Goal: Information Seeking & Learning: Check status

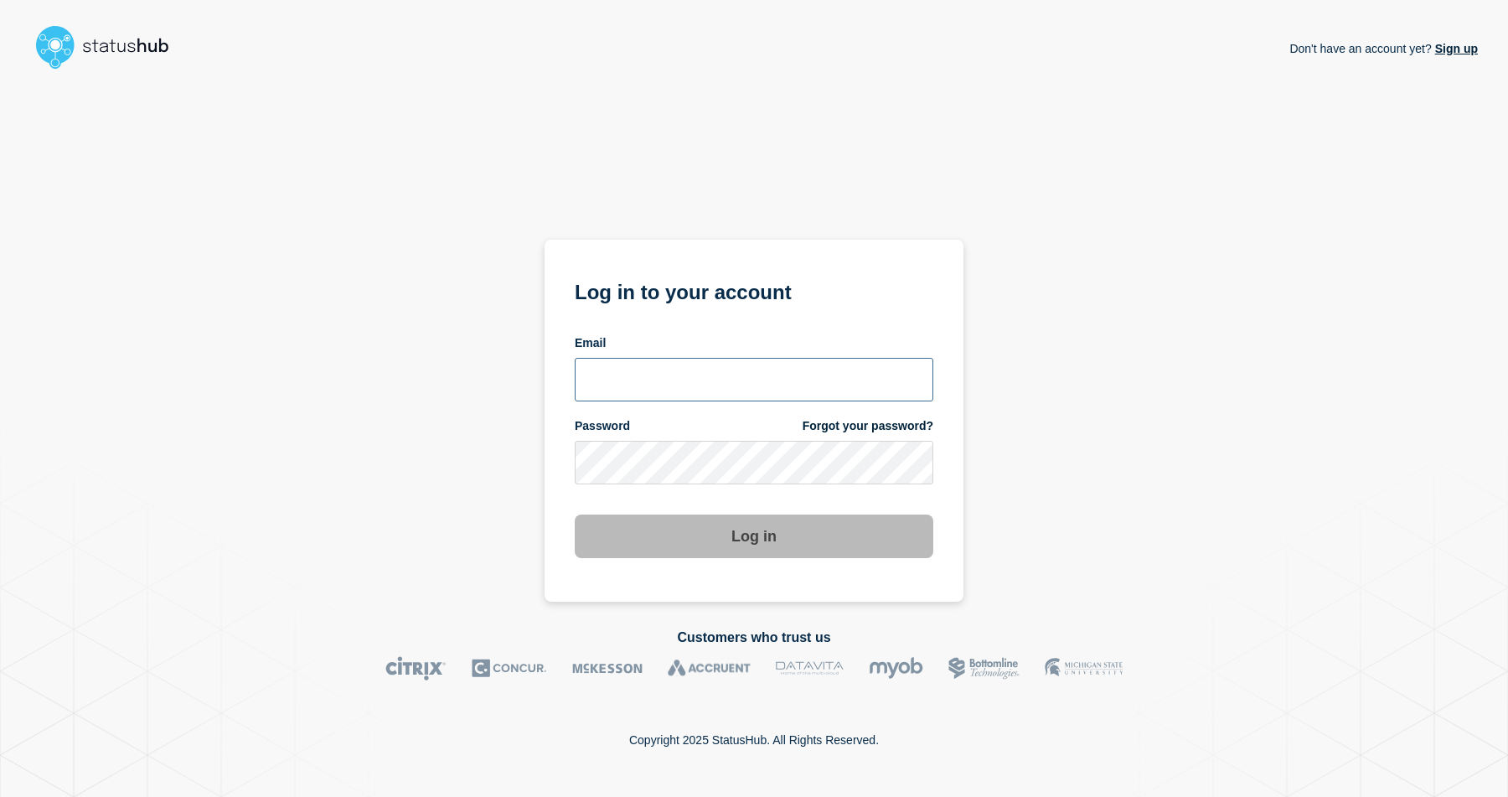
click at [679, 374] on input "email input" at bounding box center [754, 380] width 359 height 44
type input "nedvanroi.bautil@catonetworks.com"
click at [668, 433] on div "Password Forgot your password?" at bounding box center [754, 451] width 359 height 66
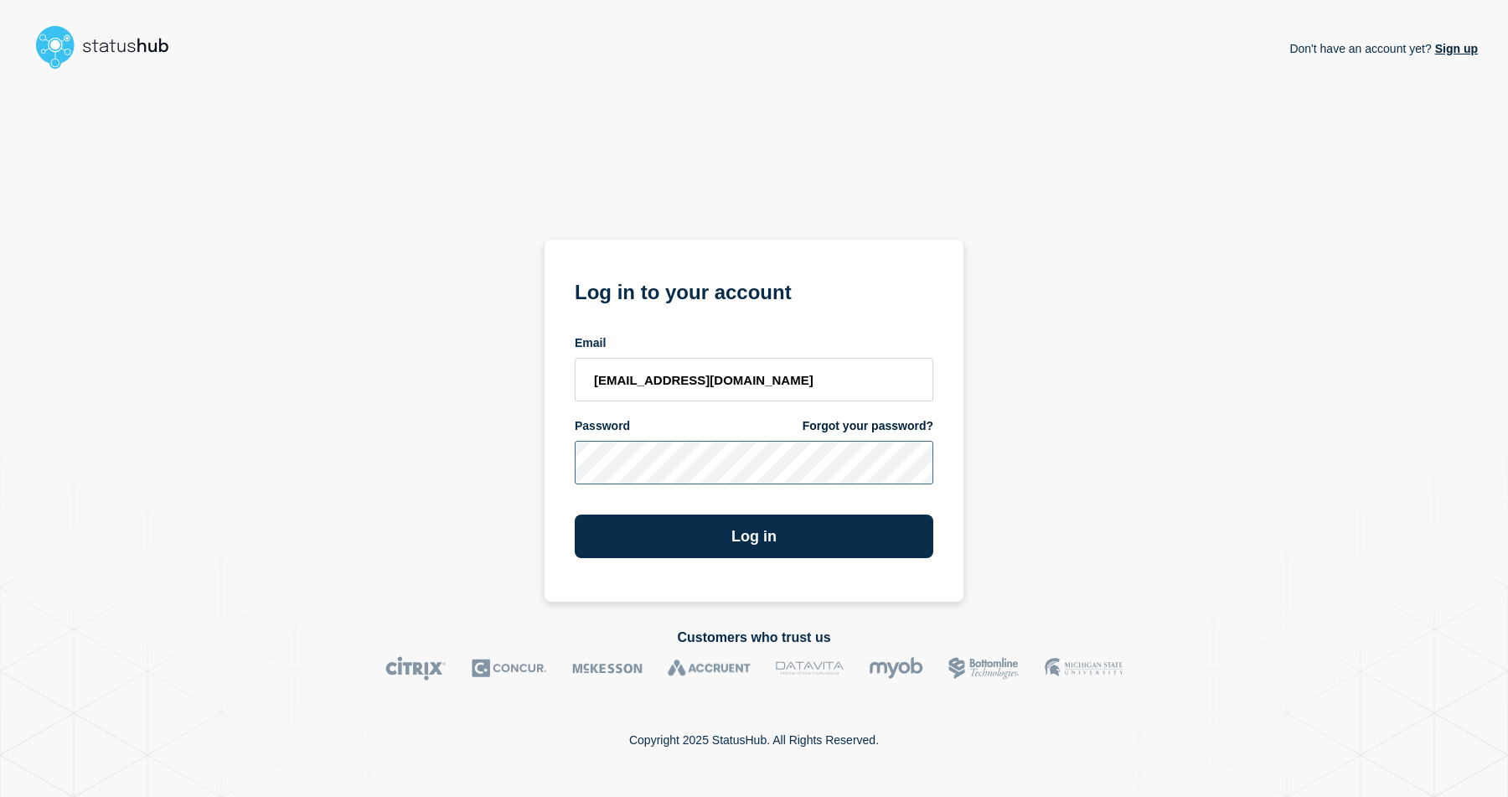
click at [575, 514] on button "Log in" at bounding box center [754, 536] width 359 height 44
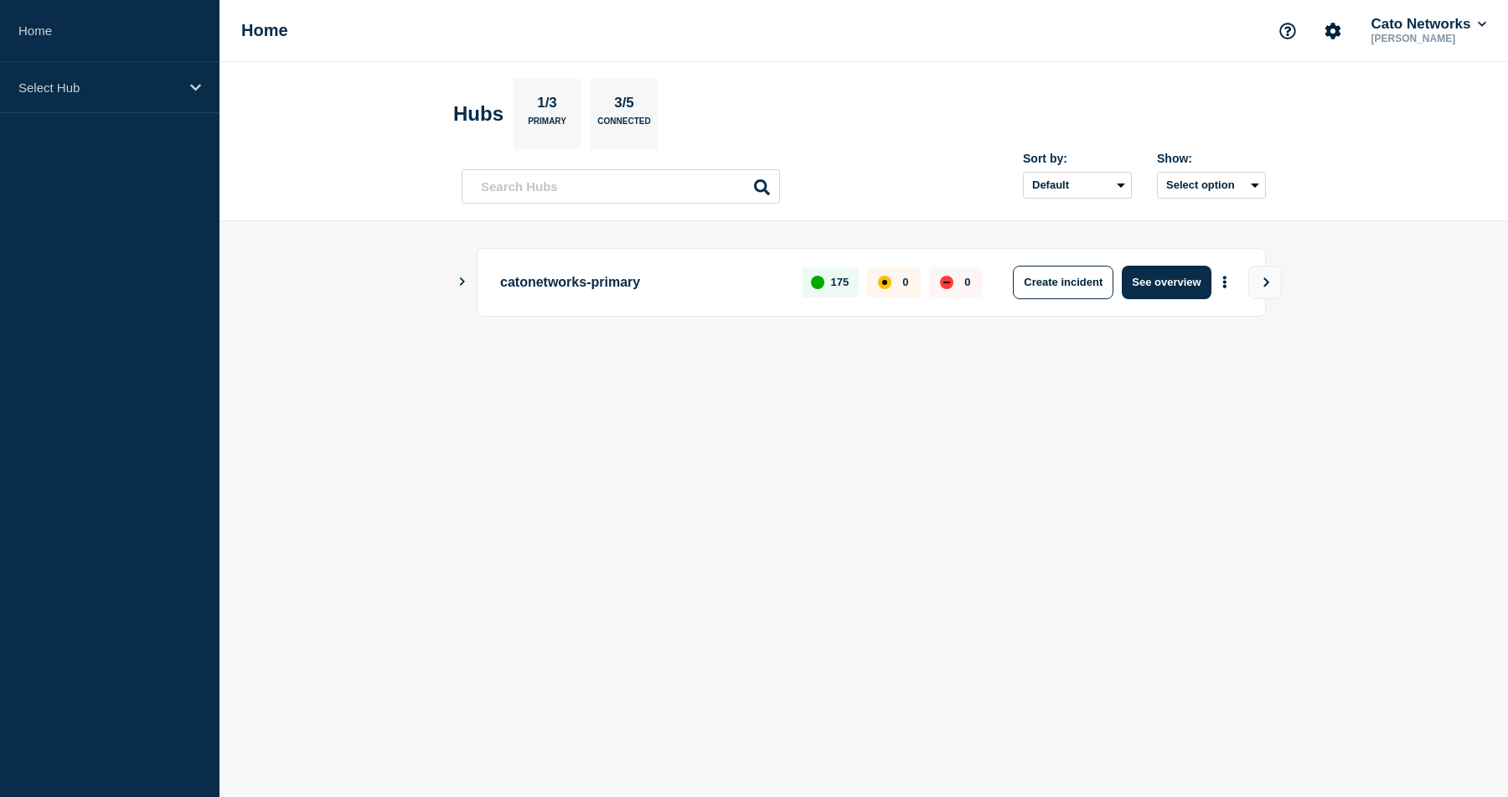
click at [460, 287] on button "Show Connected Hubs" at bounding box center [462, 282] width 8 height 13
click at [466, 286] on icon "Show Connected Hubs" at bounding box center [462, 281] width 8 height 11
click at [538, 281] on p "catonetworks-primary" at bounding box center [641, 283] width 282 height 34
click at [456, 283] on main "catonetworks-primary 175 0 0 Create incident See overview" at bounding box center [863, 310] width 1288 height 178
click at [459, 284] on icon "Show Connected Hubs" at bounding box center [462, 281] width 11 height 8
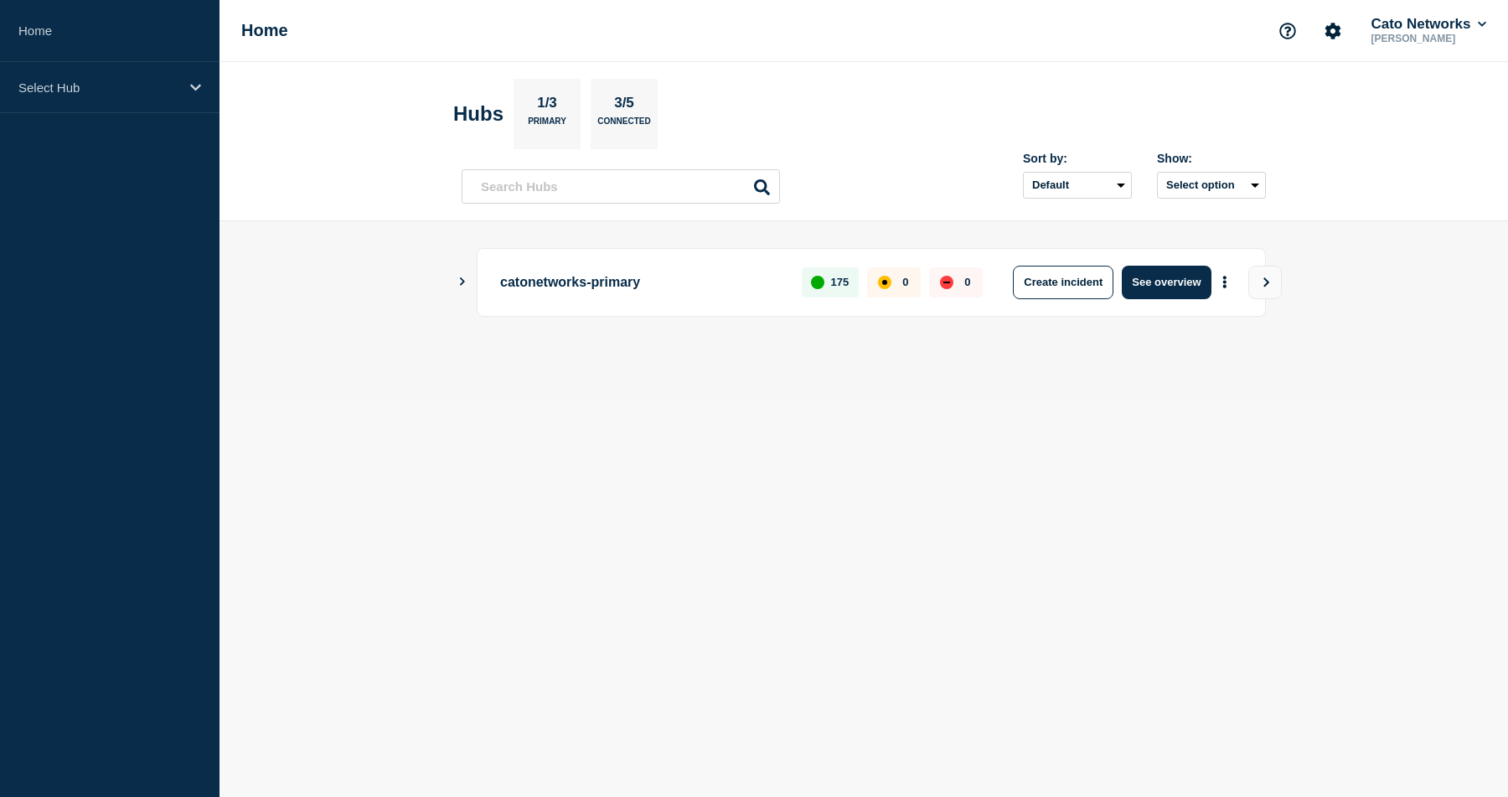
click at [462, 293] on div "catonetworks-primary 175 0 0 Create incident See overview" at bounding box center [864, 282] width 804 height 69
click at [462, 286] on icon "Show Connected Hubs" at bounding box center [462, 281] width 11 height 8
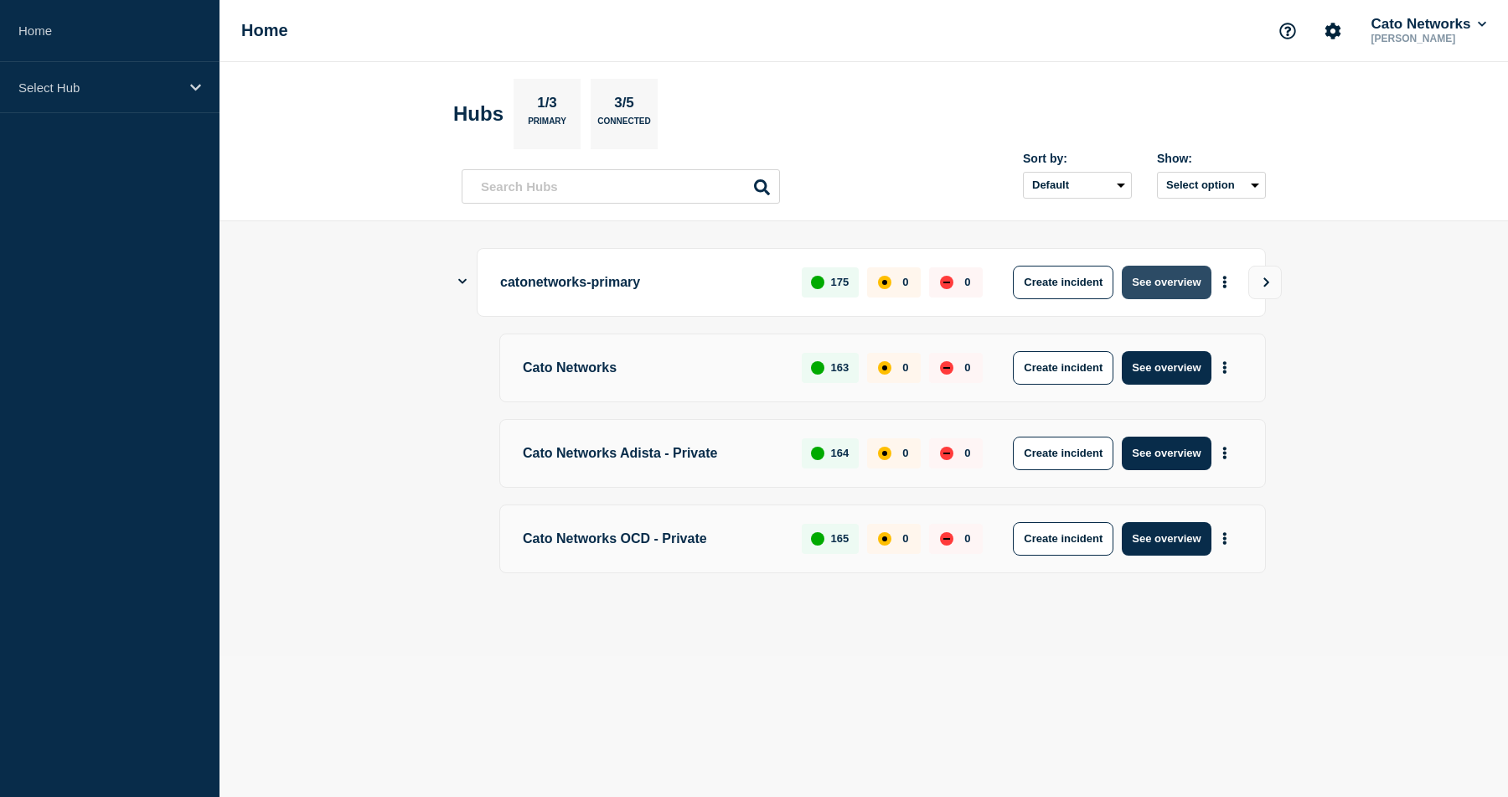
click at [1195, 281] on button "See overview" at bounding box center [1166, 283] width 89 height 34
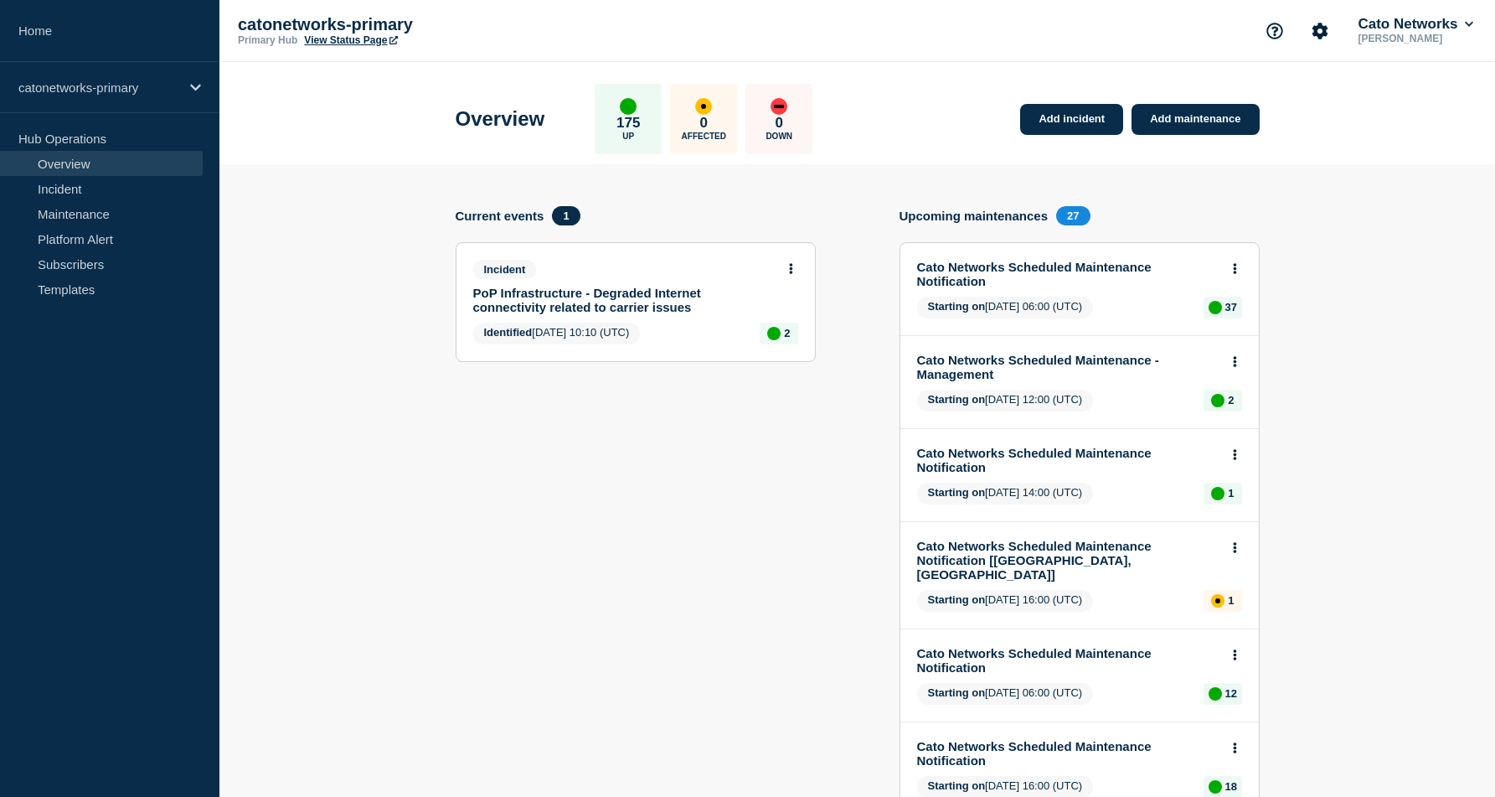
click at [686, 327] on div "Incident PoP Infrastructure - Degraded Internet connectivity related to carrier…" at bounding box center [636, 302] width 359 height 118
click at [658, 299] on link "PoP Infrastructure - Degraded Internet connectivity related to carrier issues" at bounding box center [624, 300] width 302 height 28
